Goal: Transaction & Acquisition: Book appointment/travel/reservation

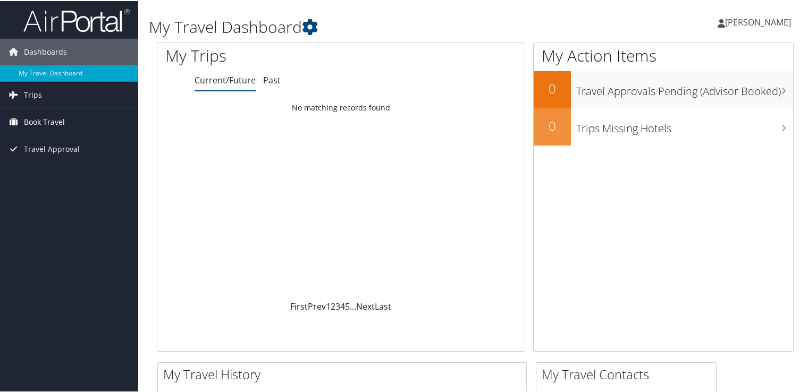
click at [45, 124] on span "Book Travel" at bounding box center [44, 121] width 41 height 27
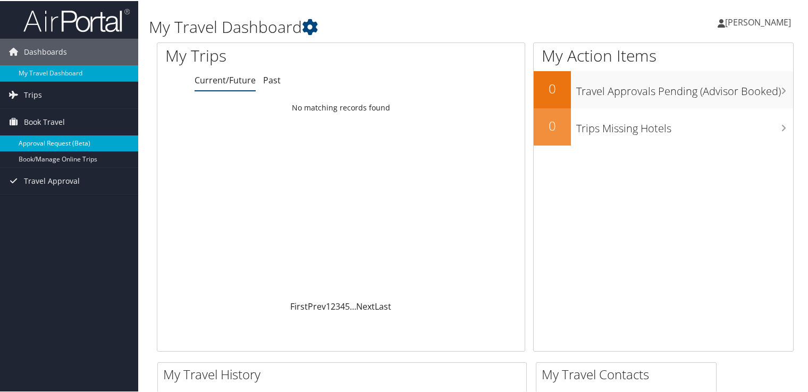
click at [49, 145] on link "Approval Request (Beta)" at bounding box center [69, 142] width 138 height 16
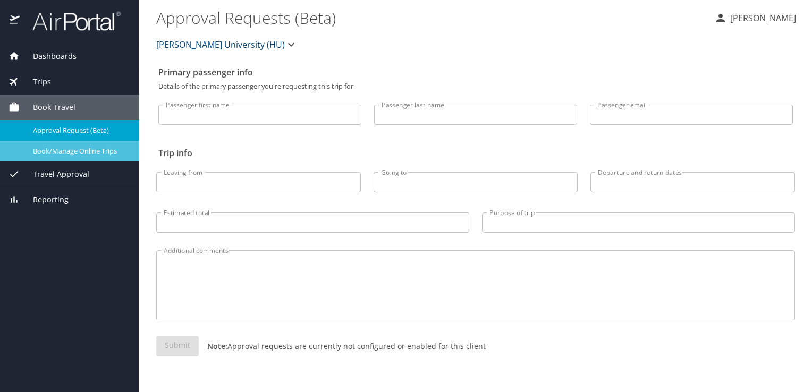
click at [51, 155] on span "Book/Manage Online Trips" at bounding box center [80, 151] width 94 height 10
